Goal: Information Seeking & Learning: Learn about a topic

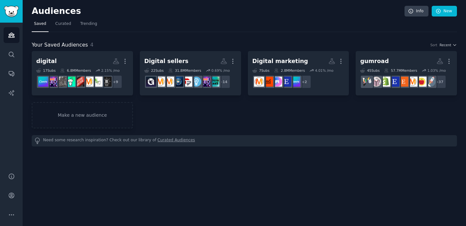
click at [21, 56] on div "Audiences Search Conversations AI Reports" at bounding box center [11, 94] width 23 height 142
click at [16, 55] on link "Search" at bounding box center [12, 55] width 16 height 16
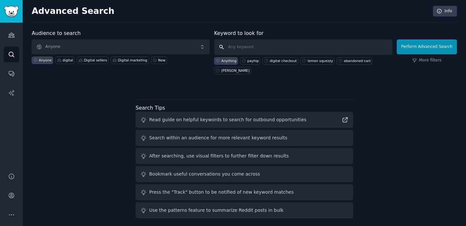
click at [245, 51] on input "text" at bounding box center [303, 47] width 178 height 16
paste input "sell ebooks"
type input ""sell ebooks""
click button "Perform Advanced Search" at bounding box center [427, 46] width 60 height 15
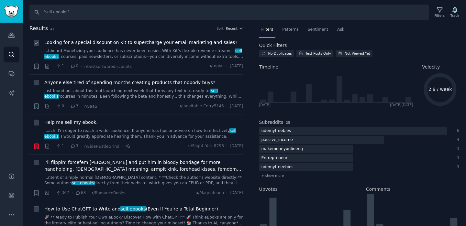
click at [113, 49] on link "...hboard Monetizing your audience has never been easier. With Kit’s flexible r…" at bounding box center [143, 53] width 199 height 11
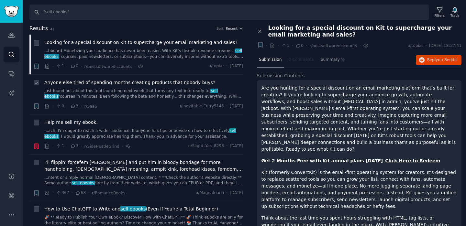
click at [106, 96] on link "Just found out about this tool launching next week that turns any text into rea…" at bounding box center [143, 93] width 199 height 11
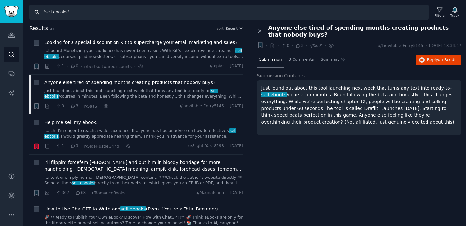
click at [60, 16] on input ""sell ebooks"" at bounding box center [228, 13] width 399 height 16
paste input "payment gateway"
type input "payment gateway"
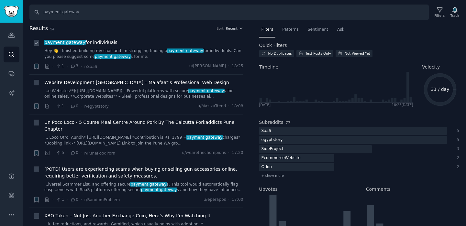
click at [108, 44] on span "payment gateway for individuals" at bounding box center [80, 42] width 73 height 7
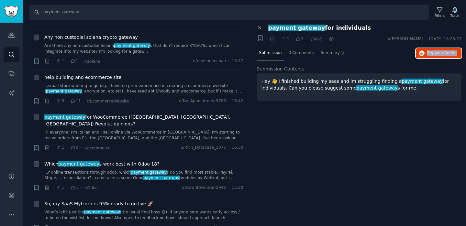
scroll to position [978, 0]
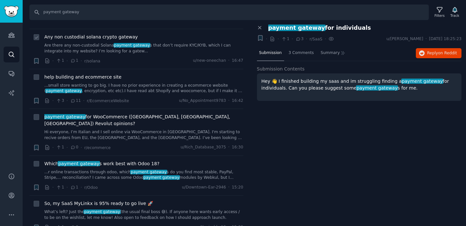
click at [134, 41] on div "Any non custodial solana crypto gateway Are there any non-custodial Solana paym…" at bounding box center [143, 44] width 199 height 20
click at [134, 44] on span "payment gateway" at bounding box center [132, 45] width 37 height 5
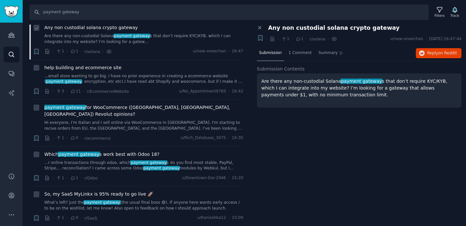
scroll to position [991, 0]
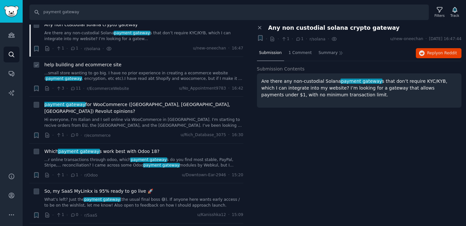
click at [134, 73] on link "...small store wanting to go big. I have no prior experience in creating a ecom…" at bounding box center [143, 76] width 199 height 11
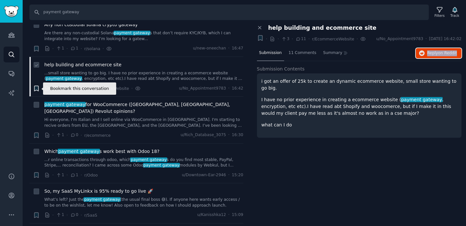
click at [39, 86] on icon "button" at bounding box center [36, 88] width 7 height 7
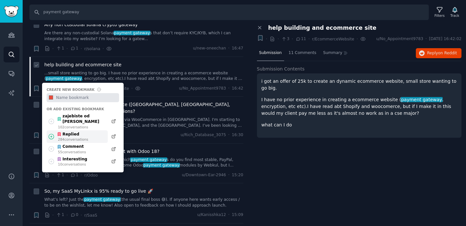
click at [49, 133] on icon at bounding box center [51, 136] width 7 height 7
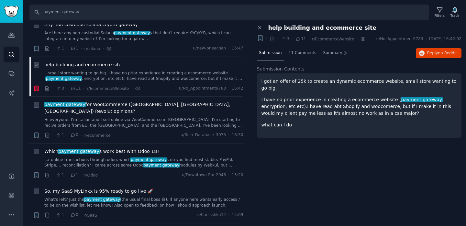
scroll to position [996, 0]
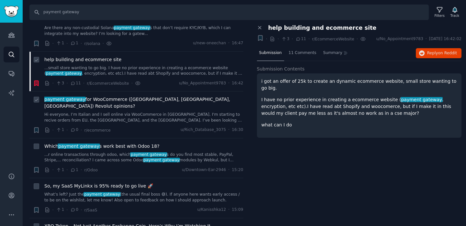
click at [67, 112] on link "Hi everyone, I’m Italian and I sell online via WooCommerce in [GEOGRAPHIC_DATA]…" at bounding box center [143, 117] width 199 height 11
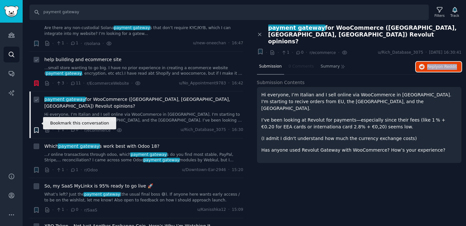
click at [37, 128] on icon "button" at bounding box center [36, 130] width 4 height 5
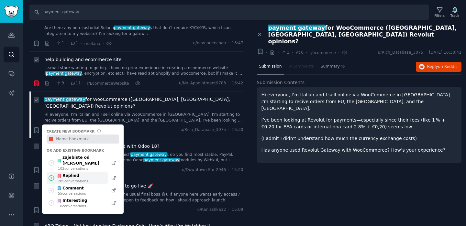
click at [49, 175] on icon at bounding box center [51, 178] width 7 height 7
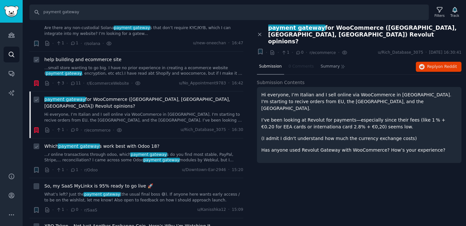
click at [174, 152] on link "...r online transactions through odoo, which payment gateway s do you find most…" at bounding box center [143, 157] width 199 height 11
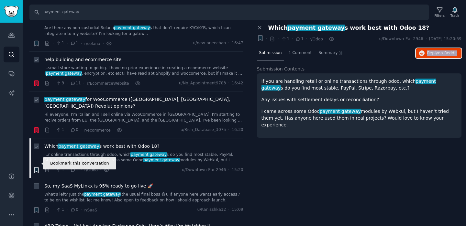
click at [38, 168] on icon "button" at bounding box center [36, 170] width 4 height 5
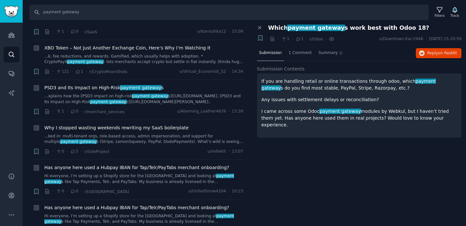
scroll to position [1175, 0]
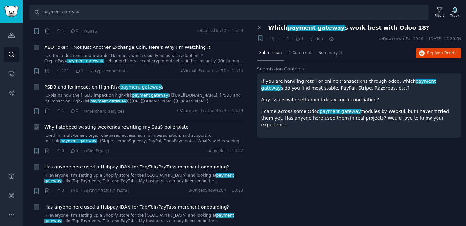
click at [147, 125] on div "Why I stopped wasting weekends rewriting my SaaS boilerplate ...ked in: multi-t…" at bounding box center [143, 134] width 199 height 20
click at [142, 133] on link "...ked in: multi-tenant orgs, role-based access, admin impersonation, and suppo…" at bounding box center [143, 138] width 199 height 11
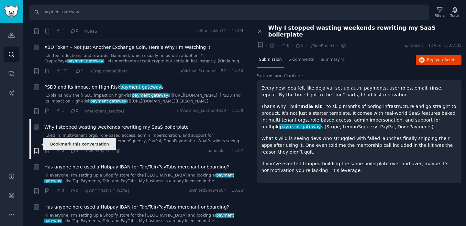
click at [39, 148] on icon "button" at bounding box center [36, 151] width 7 height 7
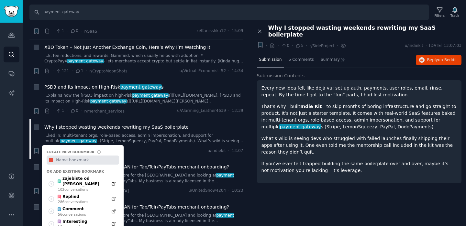
click at [278, 161] on p "If you’ve ever felt trapped building the same boilerplate over and over, maybe …" at bounding box center [360, 168] width 196 height 14
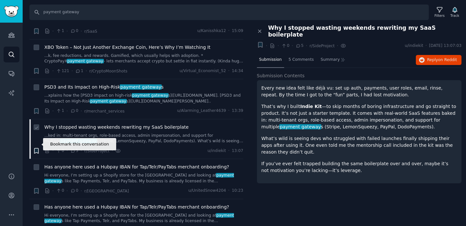
click at [35, 149] on icon "button" at bounding box center [36, 151] width 4 height 5
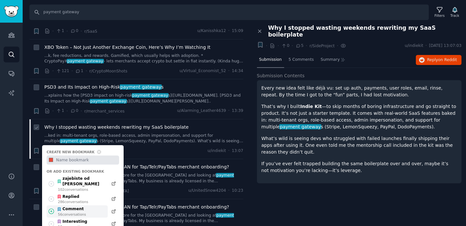
click at [52, 208] on icon at bounding box center [51, 211] width 7 height 7
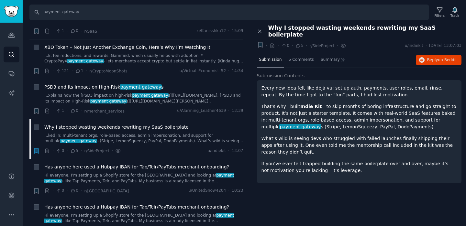
click at [277, 192] on div "Close panel Why I stopped wasting weekends rewriting my SaaS boilerplate + · · …" at bounding box center [359, 126] width 214 height 202
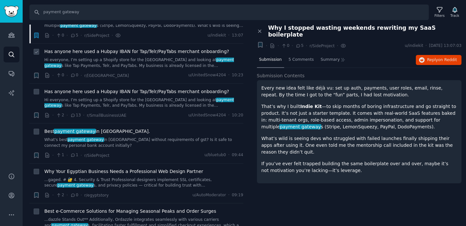
scroll to position [1291, 0]
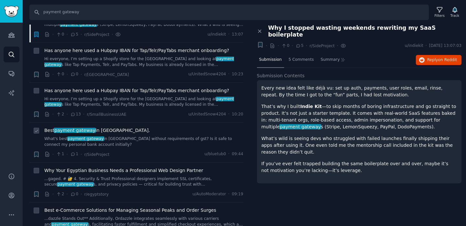
click at [142, 129] on div "Best payment gateway in [GEOGRAPHIC_DATA]. What's best payment gateway in [GEOG…" at bounding box center [143, 137] width 199 height 20
click at [59, 136] on link "What's best payment gateway in [GEOGRAPHIC_DATA] without requirements of gst? I…" at bounding box center [143, 141] width 199 height 11
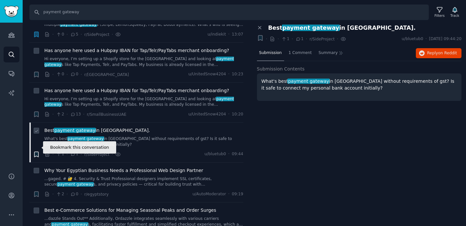
click at [38, 152] on icon "button" at bounding box center [36, 154] width 4 height 5
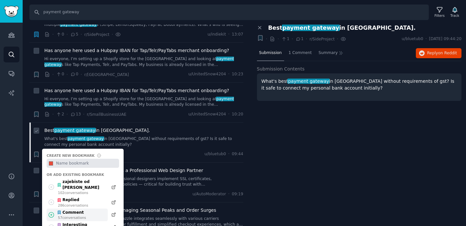
click at [52, 212] on icon at bounding box center [51, 215] width 7 height 7
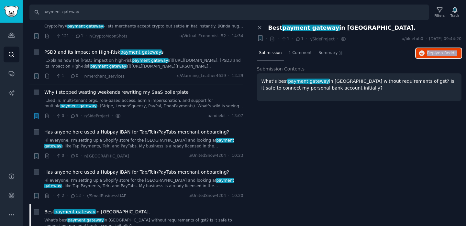
scroll to position [1212, 0]
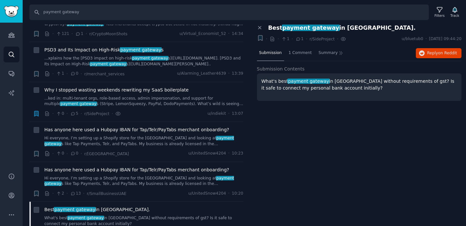
click at [261, 158] on div "Close panel Best payment gateway in [GEOGRAPHIC_DATA]. + · · 1 · 1 · r/SideProj…" at bounding box center [359, 126] width 214 height 202
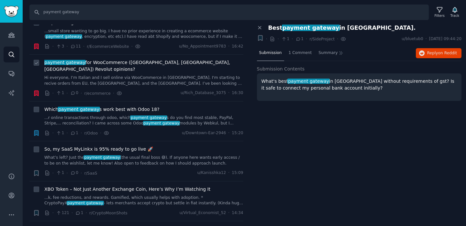
scroll to position [1033, 0]
click at [212, 115] on link "...r online transactions through odoo, which payment gateway s do you find most…" at bounding box center [143, 120] width 199 height 11
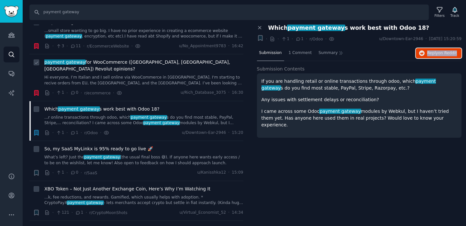
click at [39, 129] on icon "button" at bounding box center [36, 132] width 7 height 7
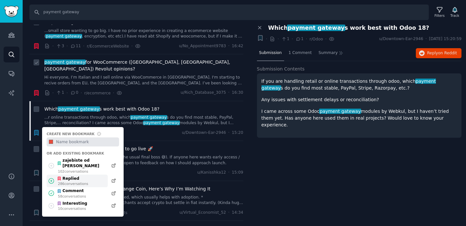
click at [51, 178] on icon at bounding box center [51, 181] width 7 height 7
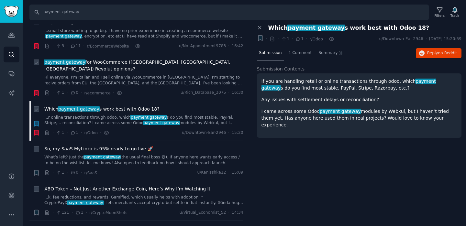
click at [50, 116] on link "...r online transactions through odoo, which payment gateway s do you find most…" at bounding box center [143, 120] width 199 height 11
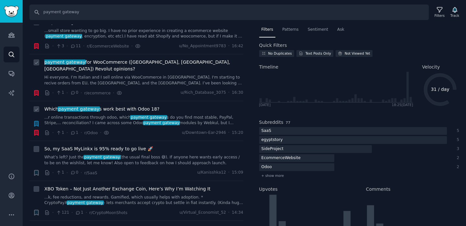
click at [55, 115] on link "...r online transactions through odoo, which payment gateway s do you find most…" at bounding box center [143, 120] width 199 height 11
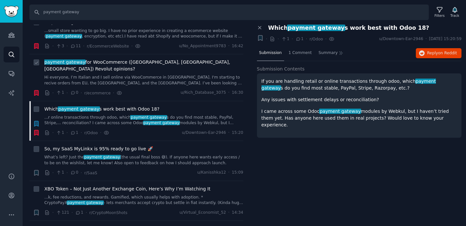
click at [37, 121] on icon "button" at bounding box center [36, 123] width 4 height 5
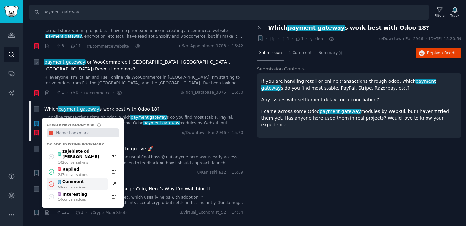
click at [52, 181] on icon at bounding box center [51, 184] width 7 height 7
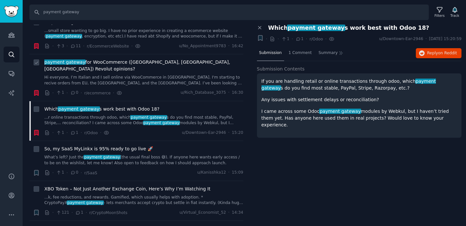
click at [285, 171] on div "Close panel Which payment gateway s work best with Odoo 18? + · · 1 · 1 · r/Odo…" at bounding box center [359, 126] width 214 height 202
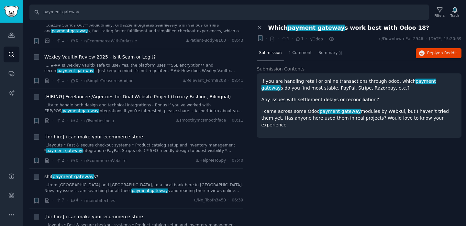
scroll to position [1497, 0]
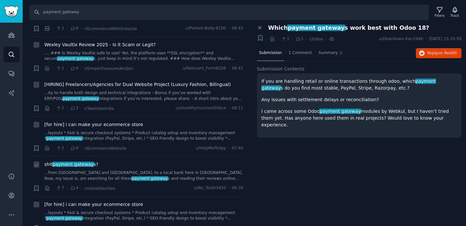
click at [132, 170] on link "...from [GEOGRAPHIC_DATA] and [GEOGRAPHIC_DATA], to a local bank here in [GEOGR…" at bounding box center [143, 175] width 199 height 11
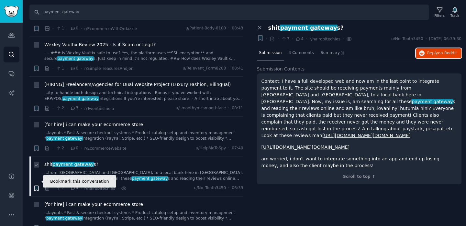
click at [37, 186] on icon "button" at bounding box center [36, 188] width 4 height 5
